Goal: Task Accomplishment & Management: Manage account settings

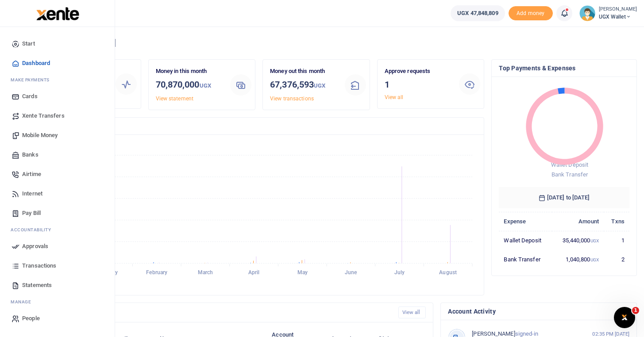
click at [32, 248] on span "Approvals" at bounding box center [35, 246] width 26 height 9
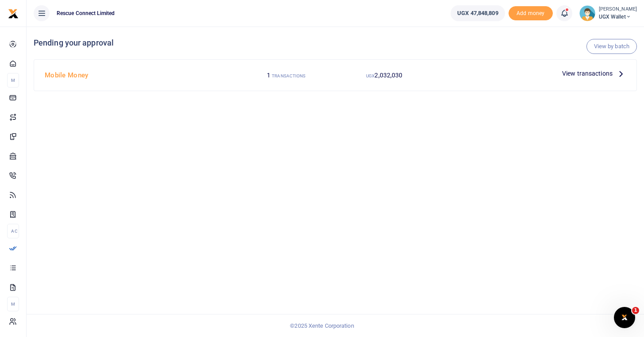
click at [607, 69] on span "View transactions" at bounding box center [587, 74] width 50 height 10
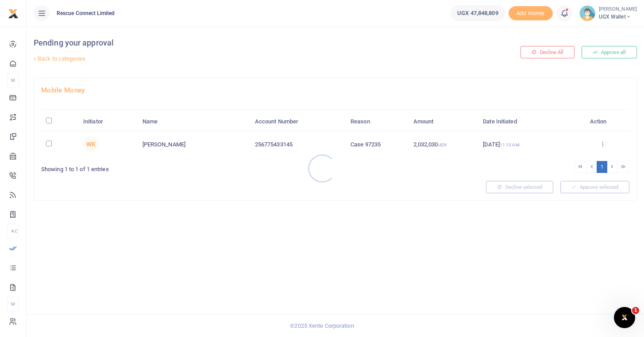
click at [49, 145] on div at bounding box center [322, 168] width 644 height 337
click at [49, 143] on input "checkbox" at bounding box center [49, 144] width 6 height 6
checkbox input "true"
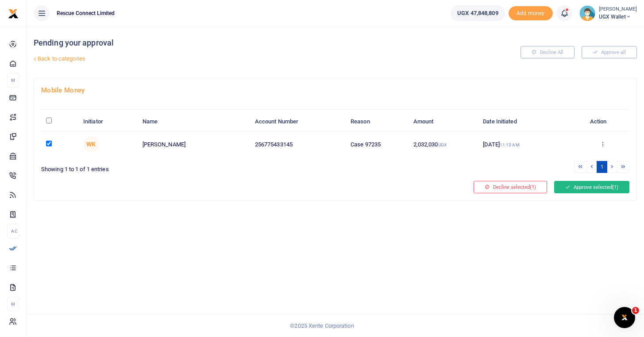
click at [598, 188] on button "Approve selected (1)" at bounding box center [591, 187] width 75 height 12
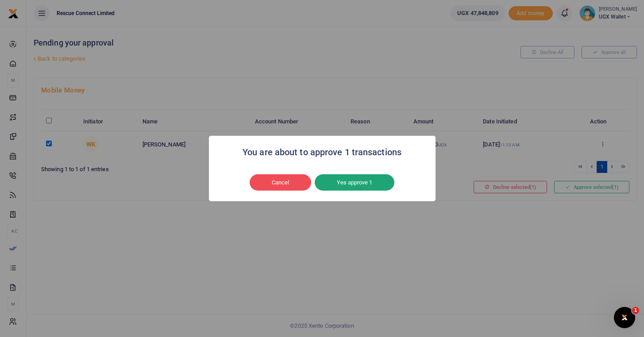
click at [365, 184] on button "Yes approve 1" at bounding box center [355, 182] width 80 height 17
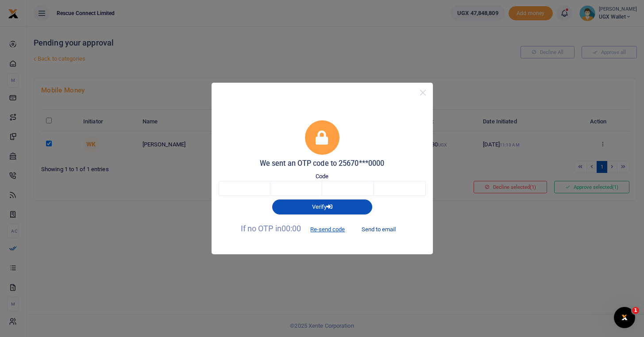
click at [380, 226] on button "Send to email" at bounding box center [378, 229] width 49 height 15
click at [231, 193] on input "text" at bounding box center [245, 188] width 52 height 15
type input "9"
type input "8"
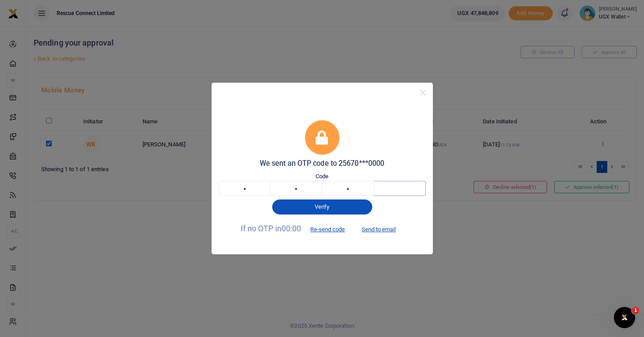
type input "4"
